Goal: Navigation & Orientation: Find specific page/section

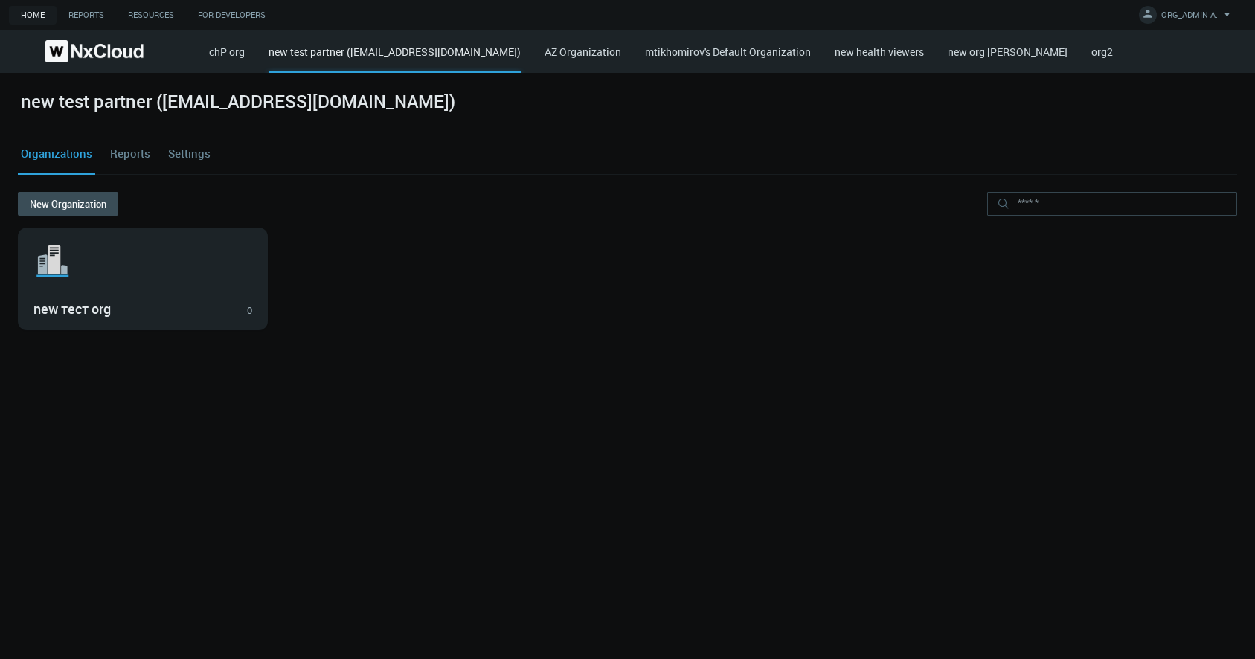
click at [212, 150] on div "Organizations Reports Settings" at bounding box center [627, 154] width 1219 height 40
click at [196, 153] on link "Settings" at bounding box center [189, 154] width 48 height 40
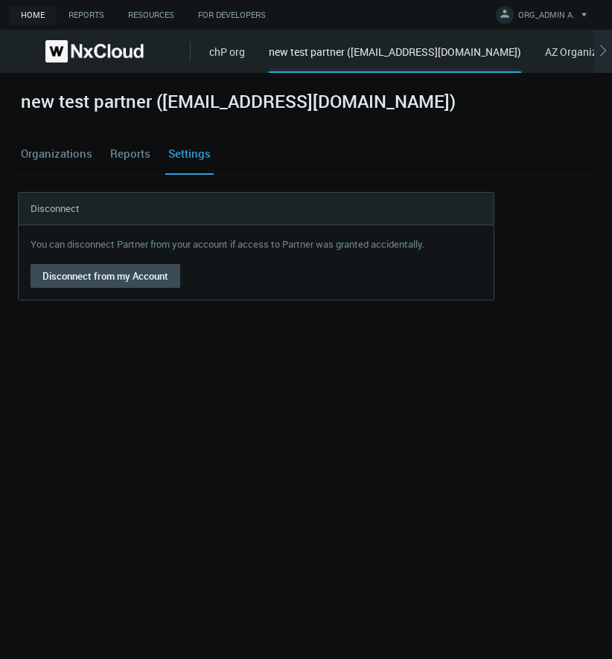
click at [60, 154] on link "Organizations" at bounding box center [56, 154] width 77 height 40
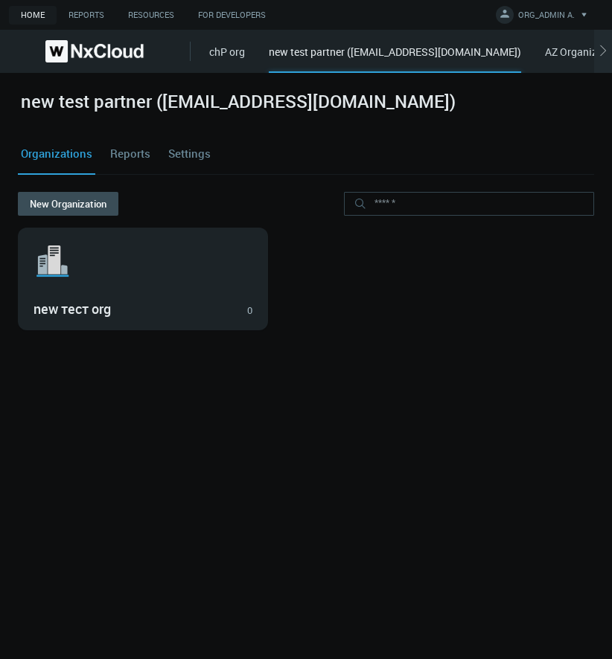
click at [141, 153] on link "Reports" at bounding box center [130, 154] width 46 height 40
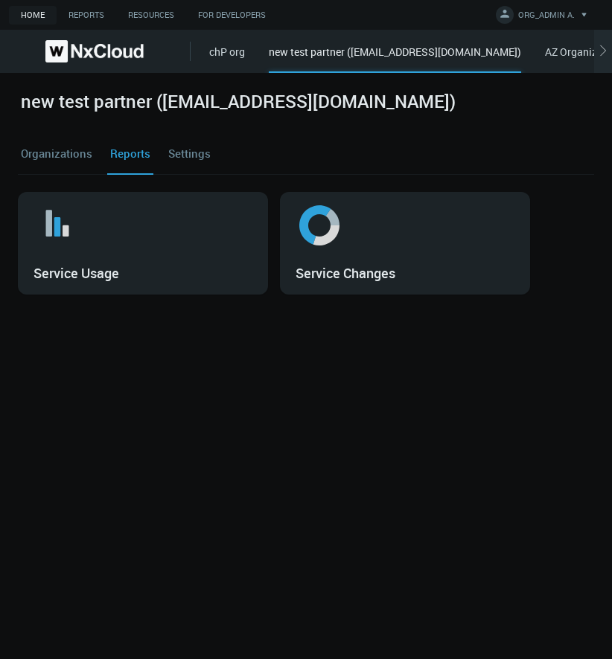
click at [203, 149] on link "Settings" at bounding box center [189, 154] width 48 height 40
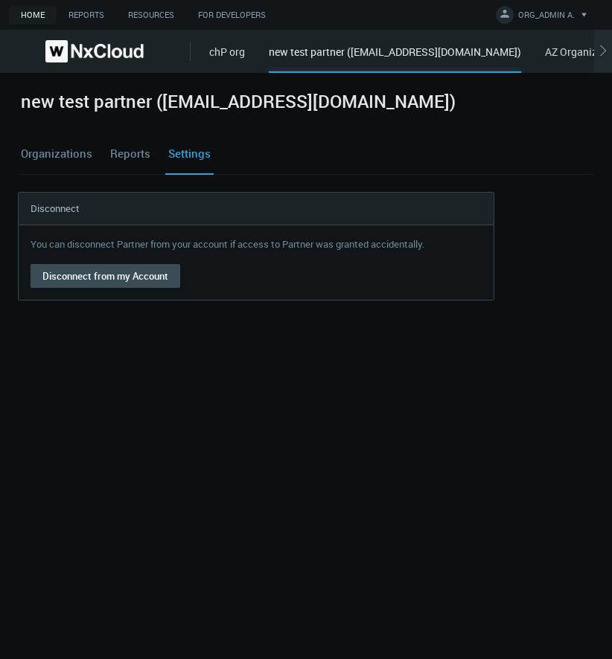
click at [222, 50] on link "chP org" at bounding box center [227, 52] width 36 height 14
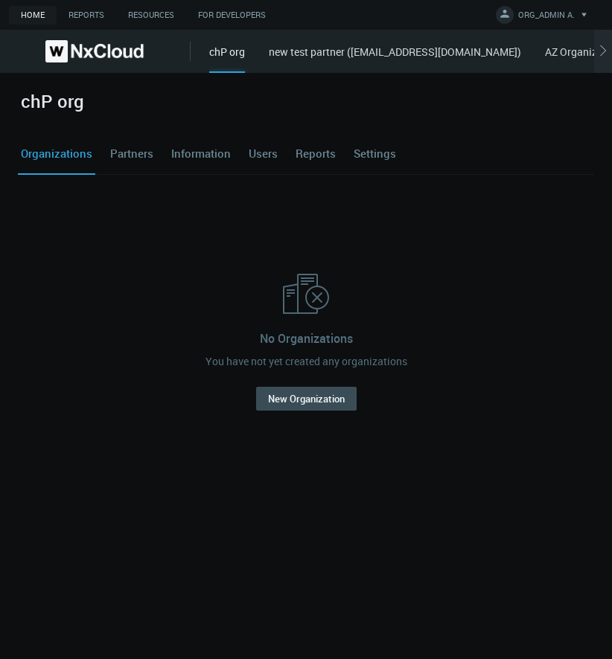
click at [132, 157] on link "Partners" at bounding box center [131, 154] width 49 height 40
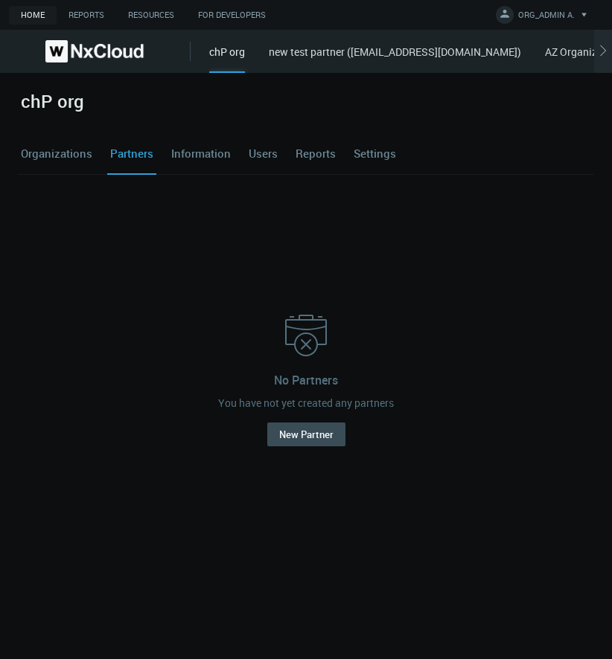
click at [253, 154] on link "Users" at bounding box center [263, 154] width 35 height 40
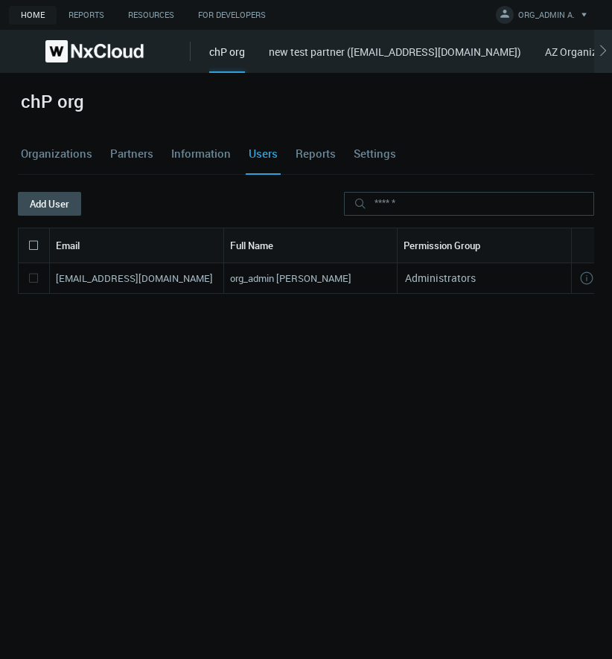
click at [300, 160] on link "Reports" at bounding box center [315, 154] width 46 height 40
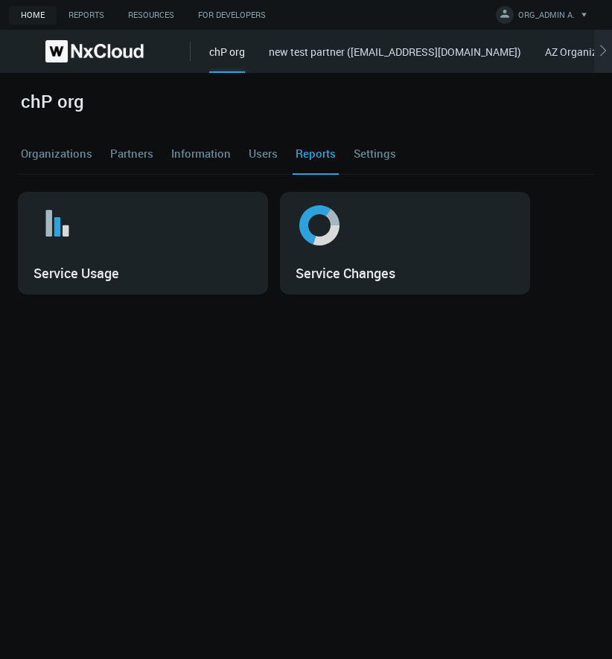
click at [377, 159] on link "Settings" at bounding box center [374, 154] width 48 height 40
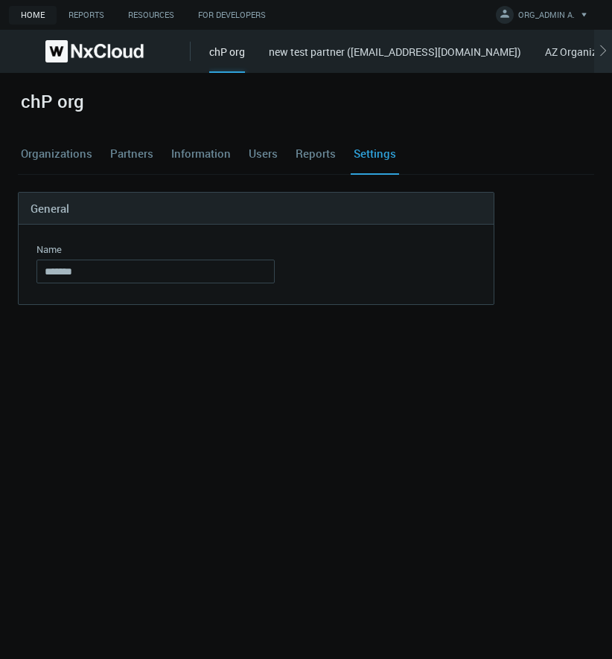
click at [297, 51] on link "new test partner ([EMAIL_ADDRESS][DOMAIN_NAME])" at bounding box center [395, 52] width 252 height 14
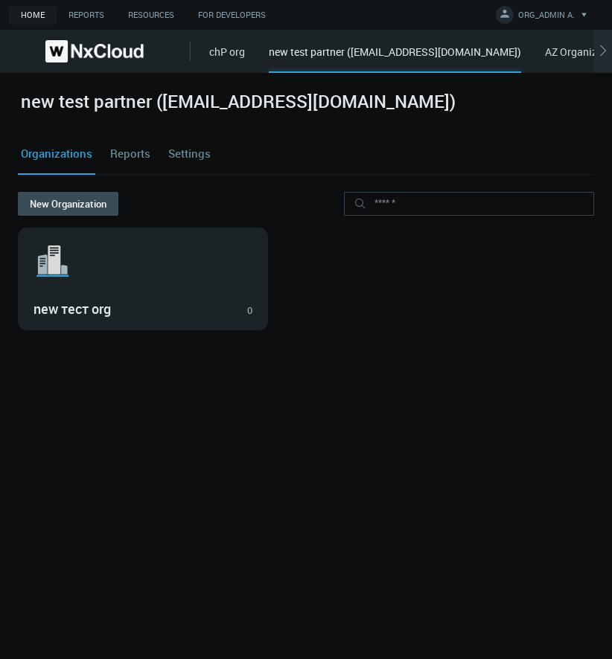
click at [167, 155] on link "Settings" at bounding box center [189, 154] width 48 height 40
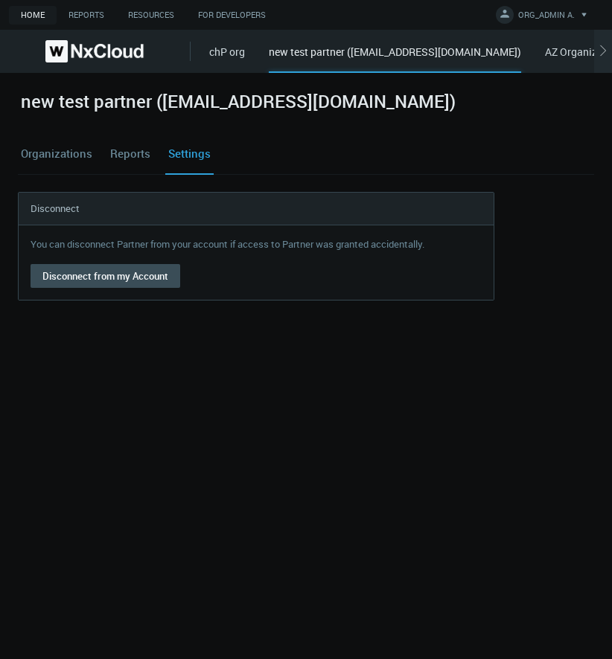
click at [50, 158] on link "Organizations" at bounding box center [56, 154] width 77 height 40
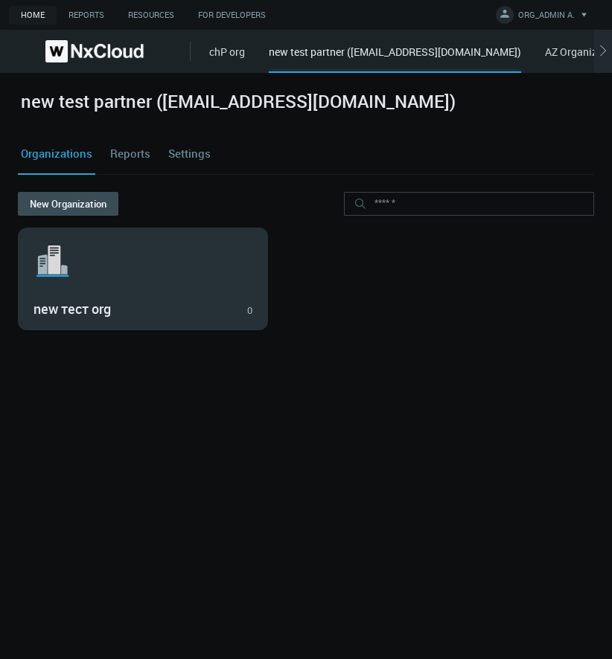
click at [121, 273] on svg-icon ".st1{fill:var(--svg-placeholder-elm2-color);} .st2{fill:var(--brand-core);} .st…" at bounding box center [142, 261] width 219 height 48
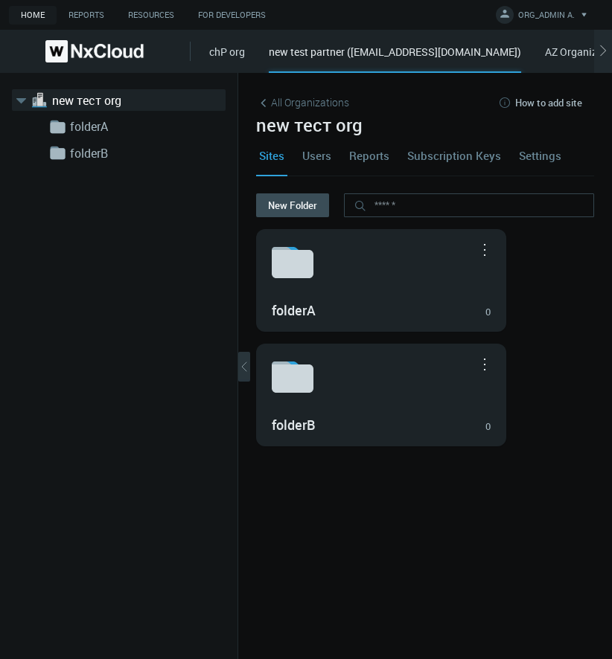
click at [532, 153] on link "Settings" at bounding box center [540, 155] width 48 height 40
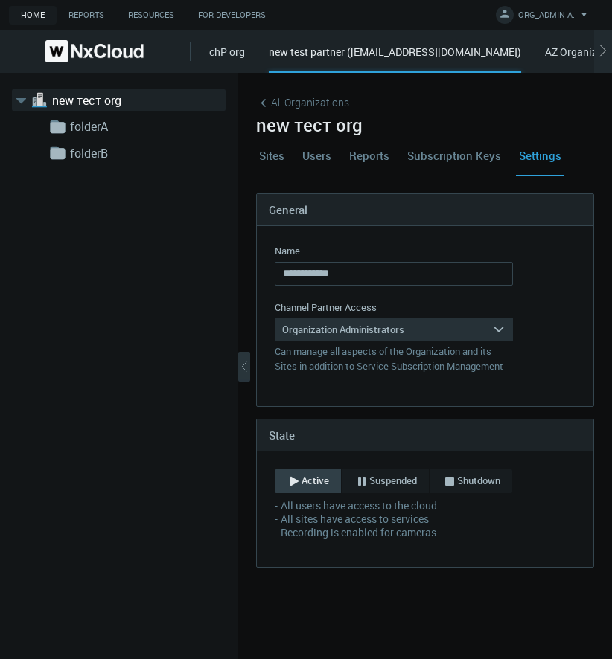
click at [303, 150] on link "Users" at bounding box center [316, 155] width 35 height 40
